Goal: Task Accomplishment & Management: Manage account settings

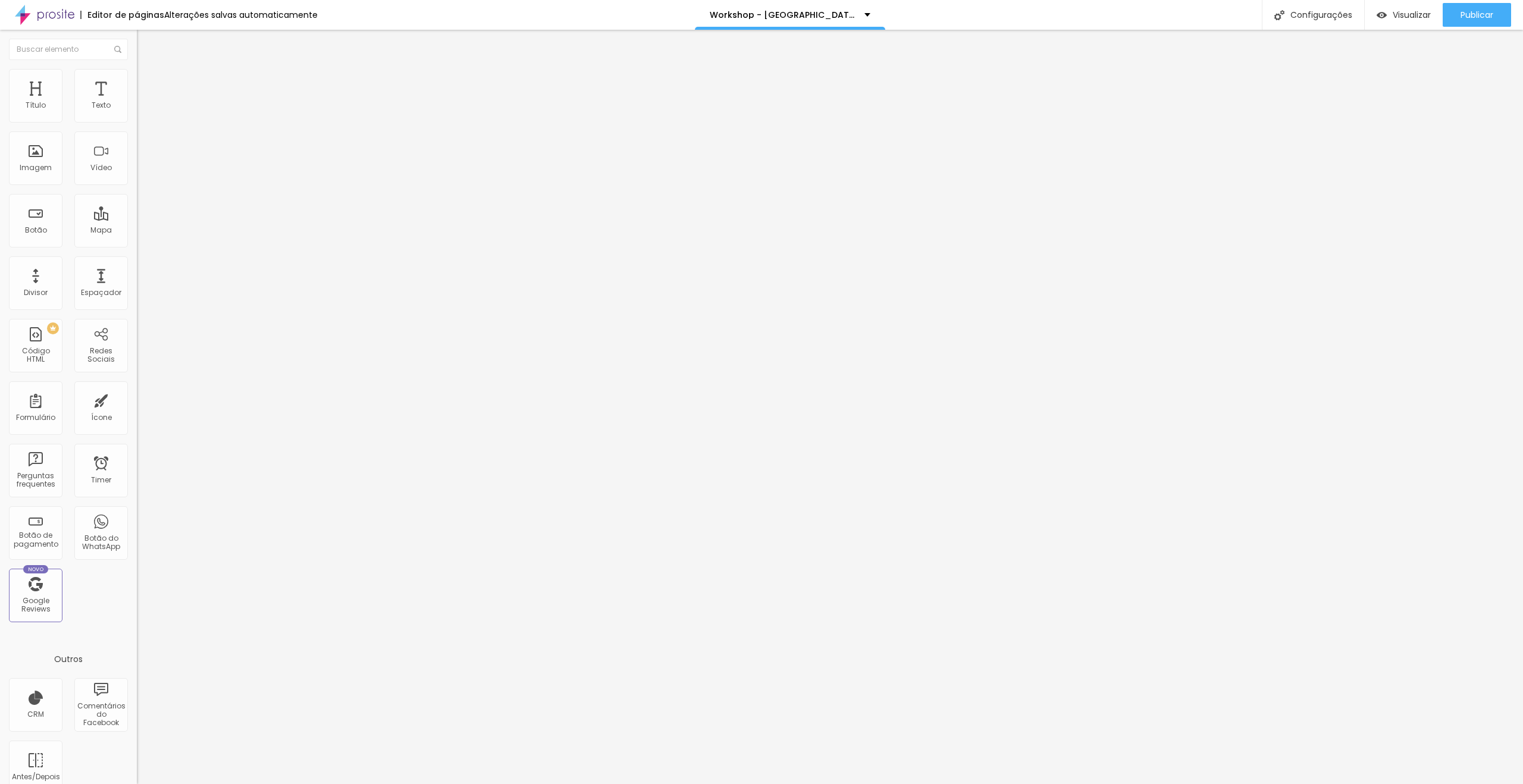
click at [137, 126] on span "Editar perguntas" at bounding box center [171, 121] width 68 height 10
drag, startPoint x: 738, startPoint y: 358, endPoint x: 1049, endPoint y: 360, distance: 311.0
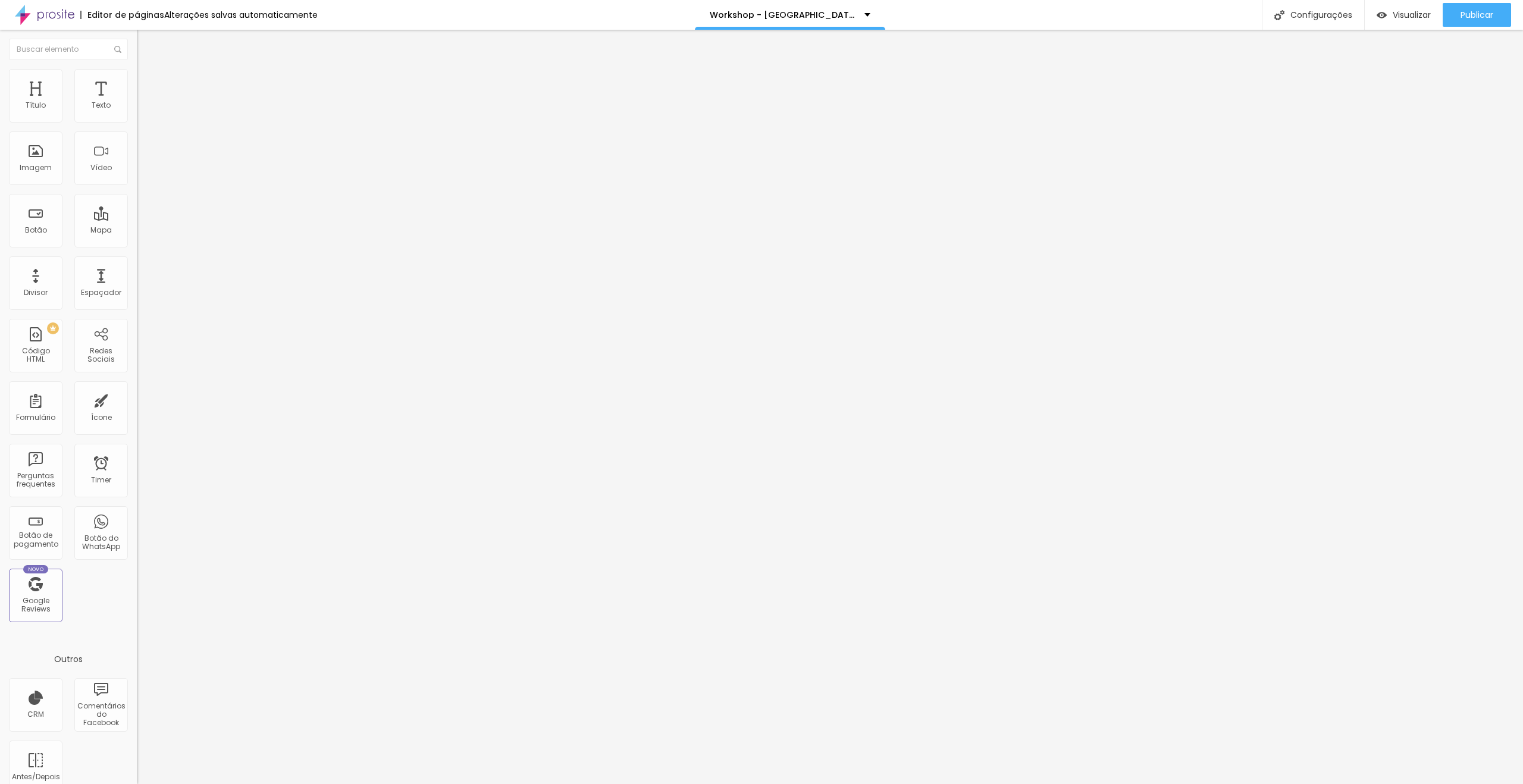
drag, startPoint x: 1015, startPoint y: 358, endPoint x: 738, endPoint y: 356, distance: 277.0
copy p "Av. [STREET_ADDRESS][PERSON_NAME] 66035-405"
drag, startPoint x: 747, startPoint y: 368, endPoint x: 654, endPoint y: 369, distance: 93.0
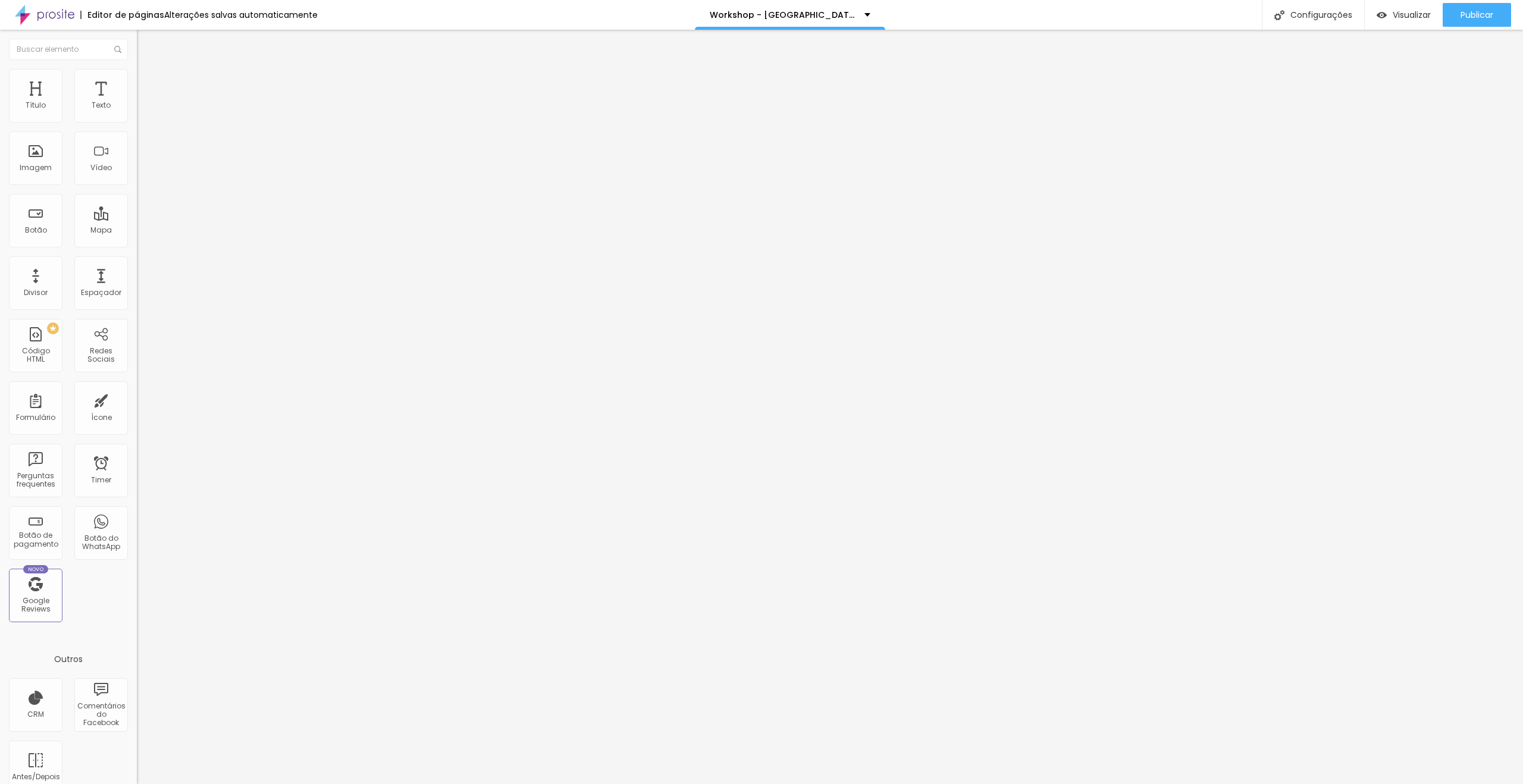
click at [1490, 19] on span "Publicar" at bounding box center [1477, 15] width 33 height 9
click at [137, 126] on span "Editar perguntas" at bounding box center [171, 121] width 68 height 10
drag, startPoint x: 739, startPoint y: 358, endPoint x: 1015, endPoint y: 355, distance: 276.0
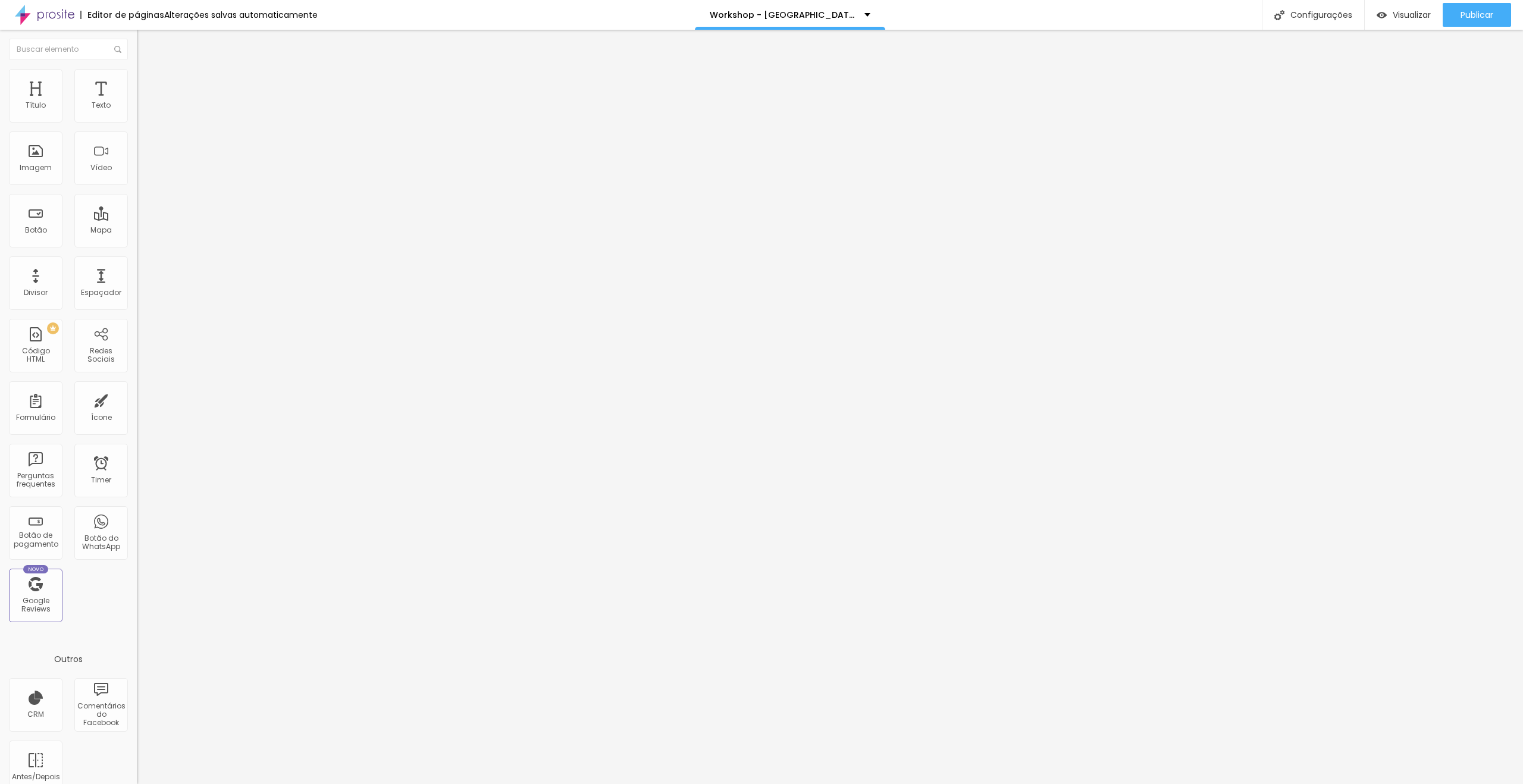
click at [1488, 22] on div "Publicar" at bounding box center [1477, 15] width 33 height 24
click at [1488, 6] on div "Publicar" at bounding box center [1477, 15] width 33 height 24
